Goal: Find specific page/section: Find specific page/section

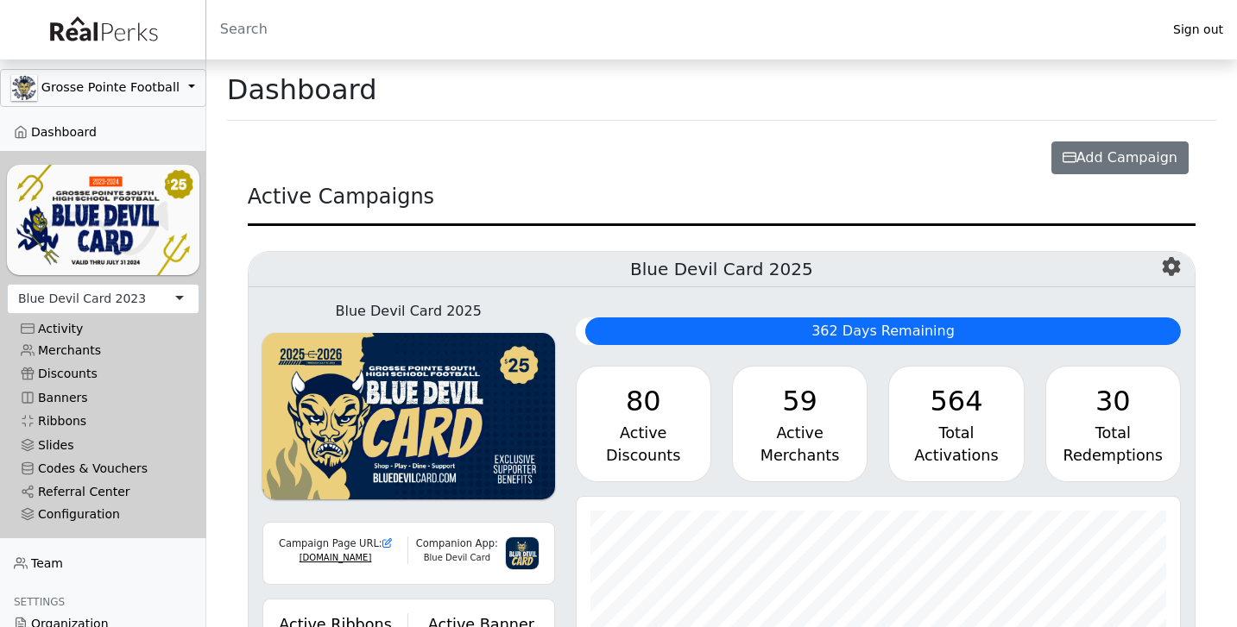
scroll to position [199, 604]
click at [105, 290] on div "Blue Devil Card 2023" at bounding box center [82, 299] width 128 height 18
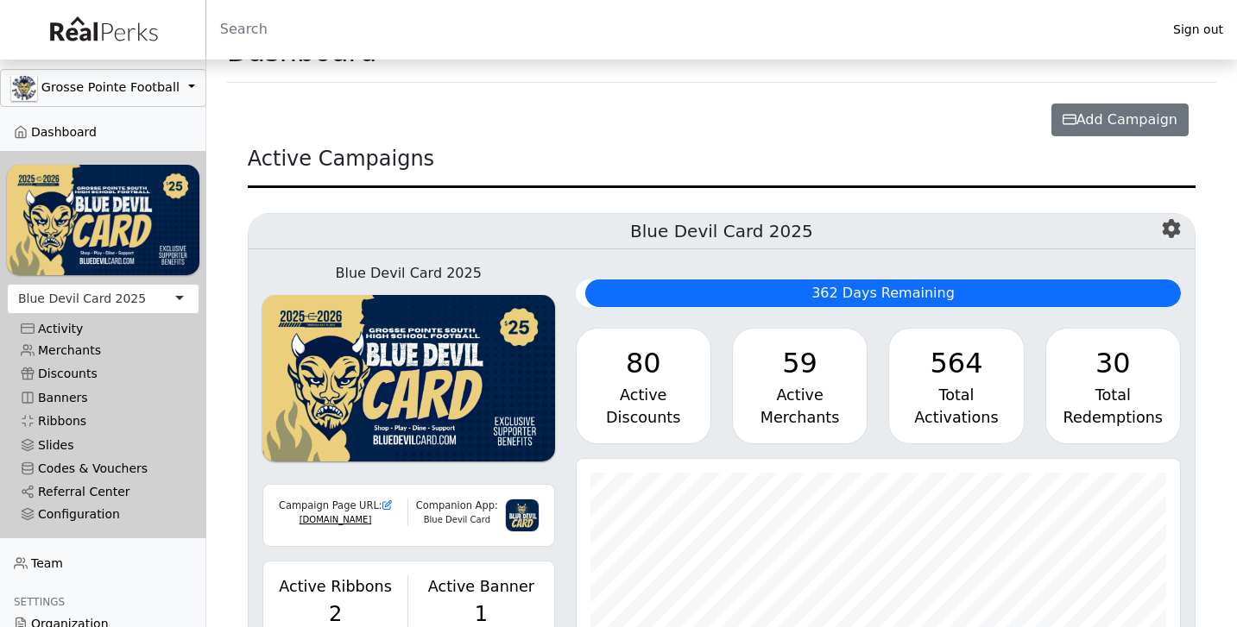
scroll to position [73, 0]
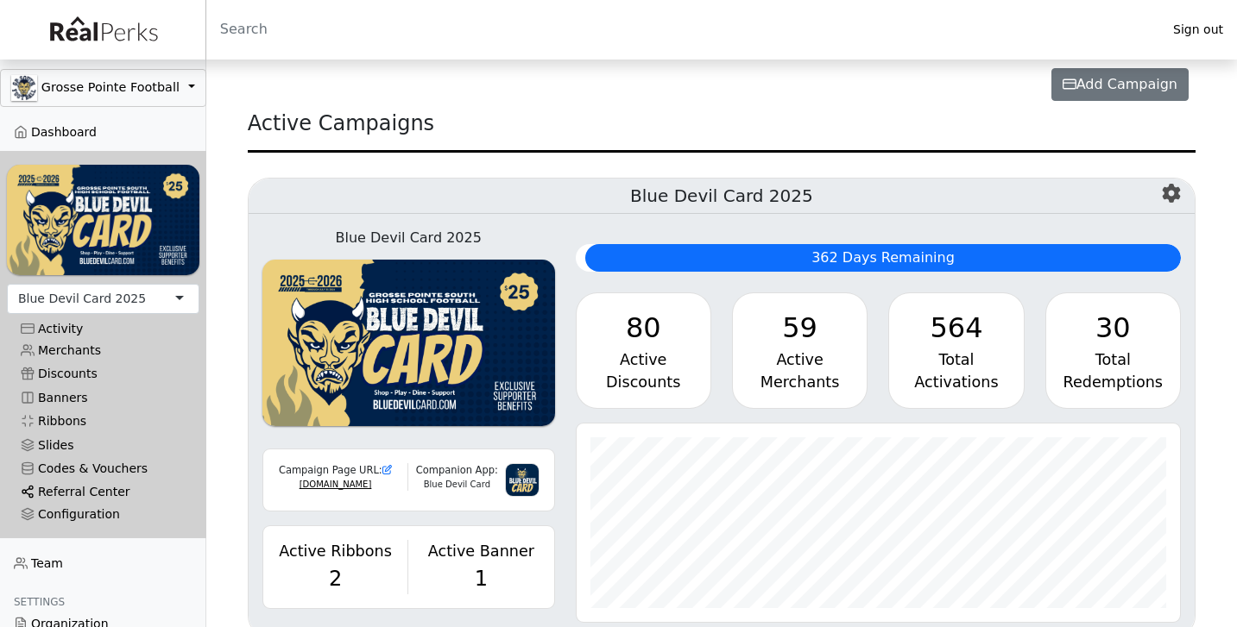
click at [98, 496] on link "Referral Center" at bounding box center [103, 492] width 192 height 23
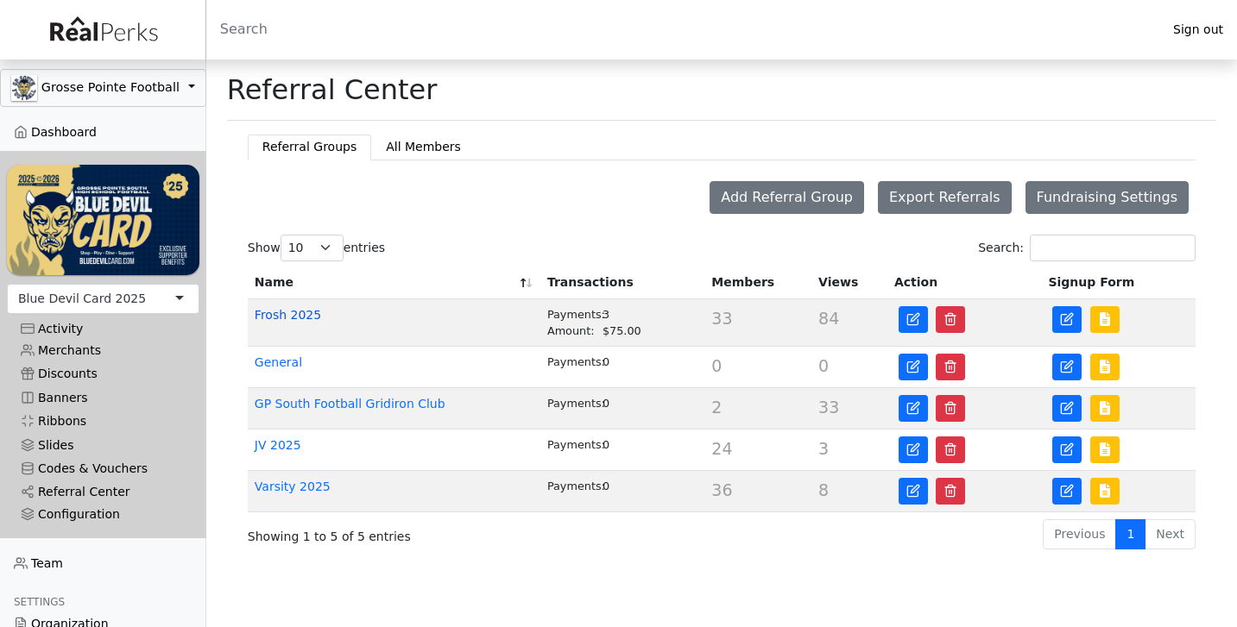
click at [302, 310] on link "Frosh 2025" at bounding box center [288, 315] width 66 height 14
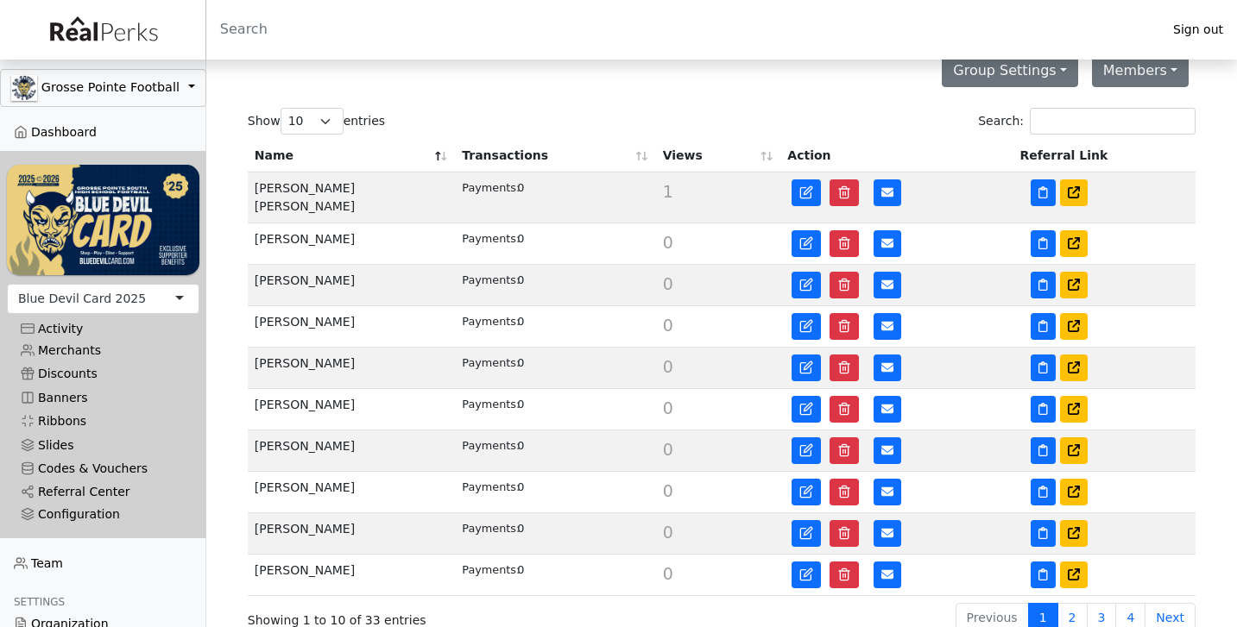
scroll to position [287, 0]
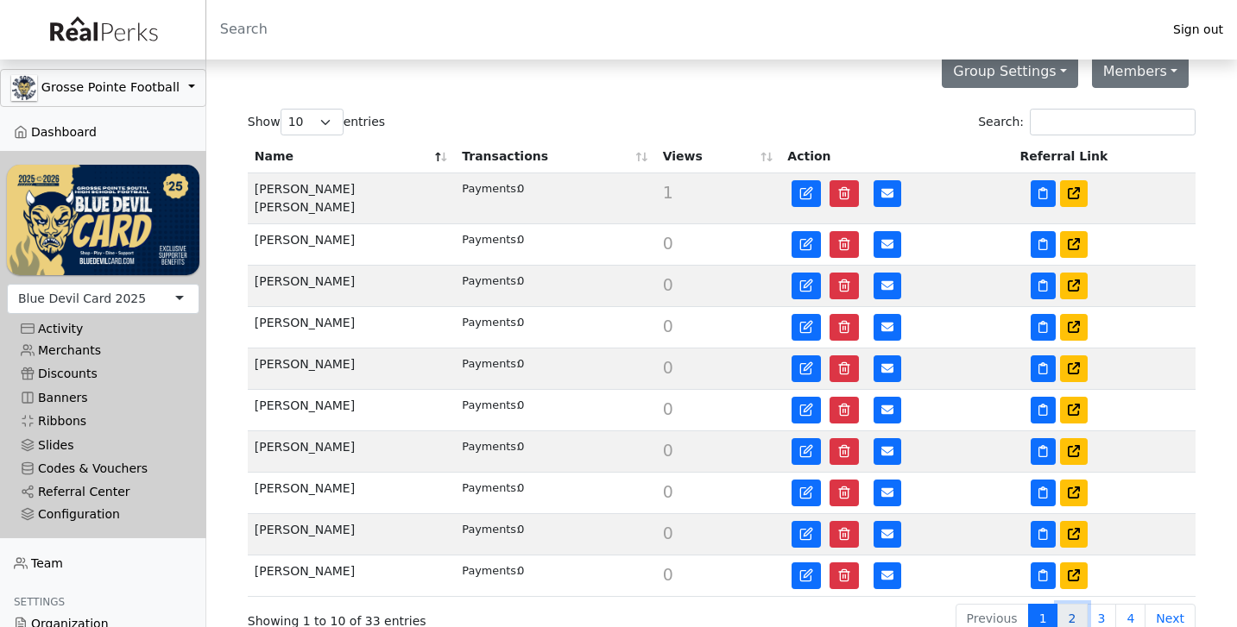
click at [1076, 613] on link "2" at bounding box center [1072, 619] width 30 height 30
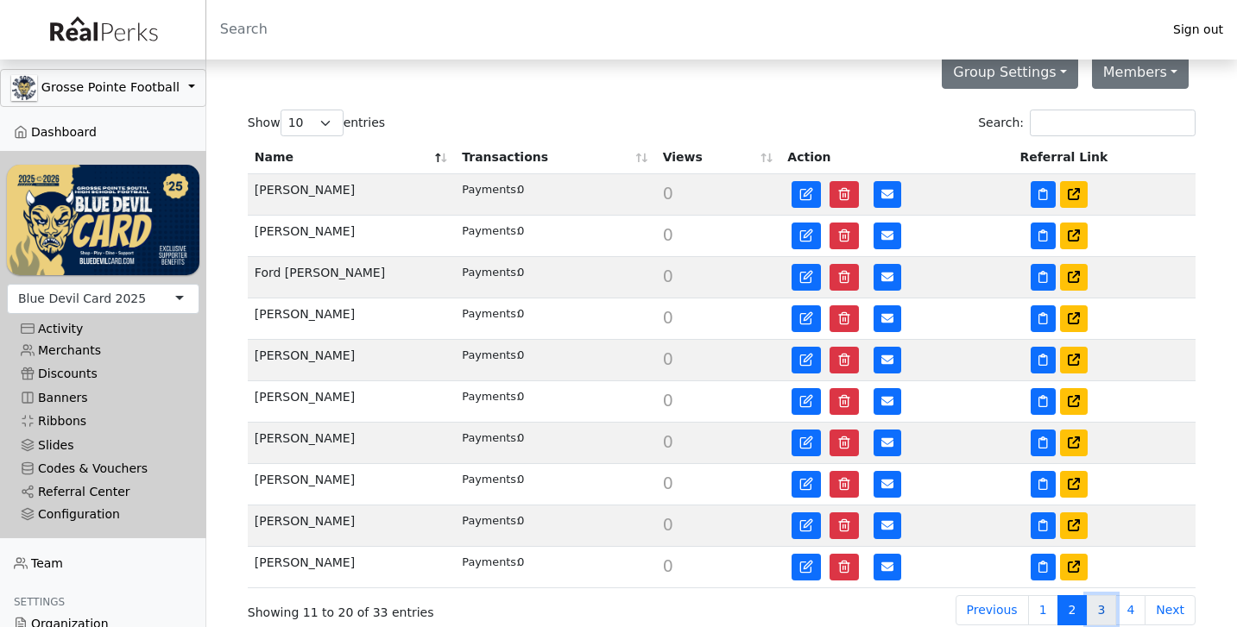
click at [1094, 617] on link "3" at bounding box center [1102, 611] width 30 height 30
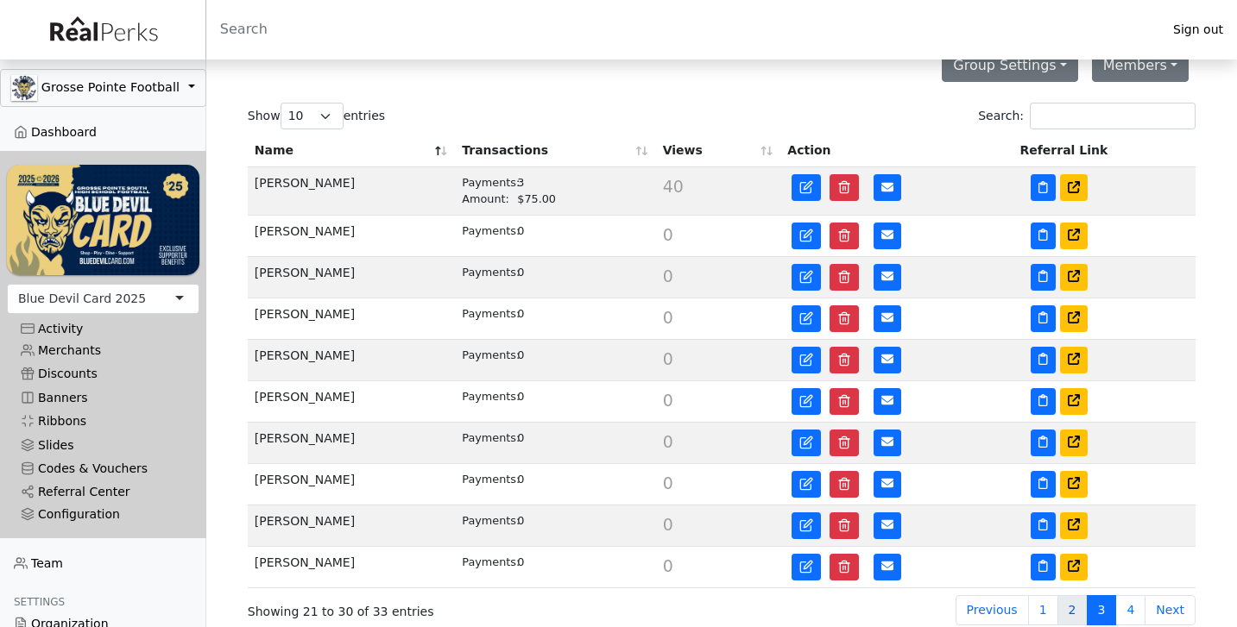
scroll to position [293, 0]
click at [1131, 607] on link "4" at bounding box center [1130, 611] width 30 height 30
